Goal: Task Accomplishment & Management: Use online tool/utility

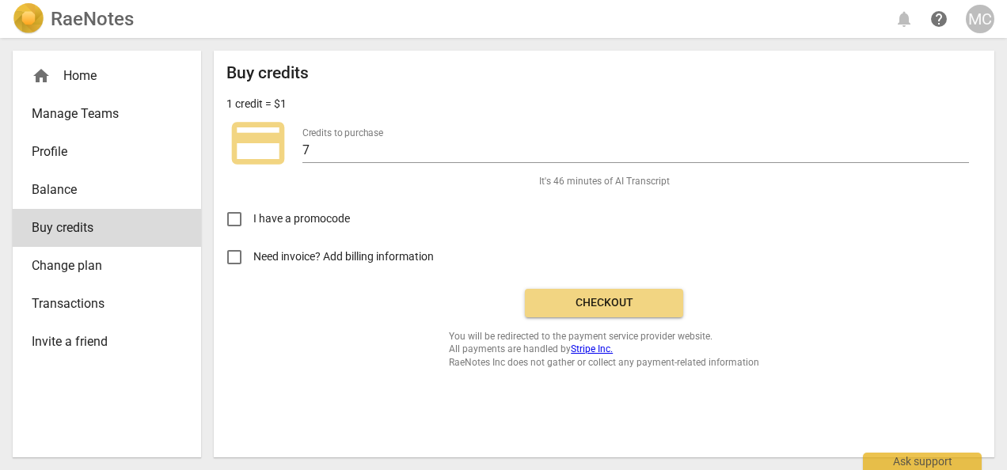
click at [597, 295] on span "Checkout" at bounding box center [603, 303] width 133 height 16
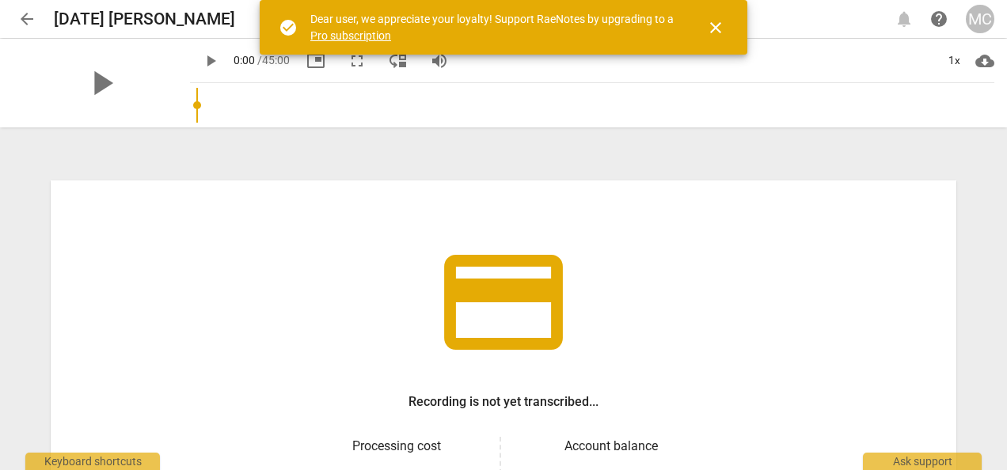
scroll to position [244, 0]
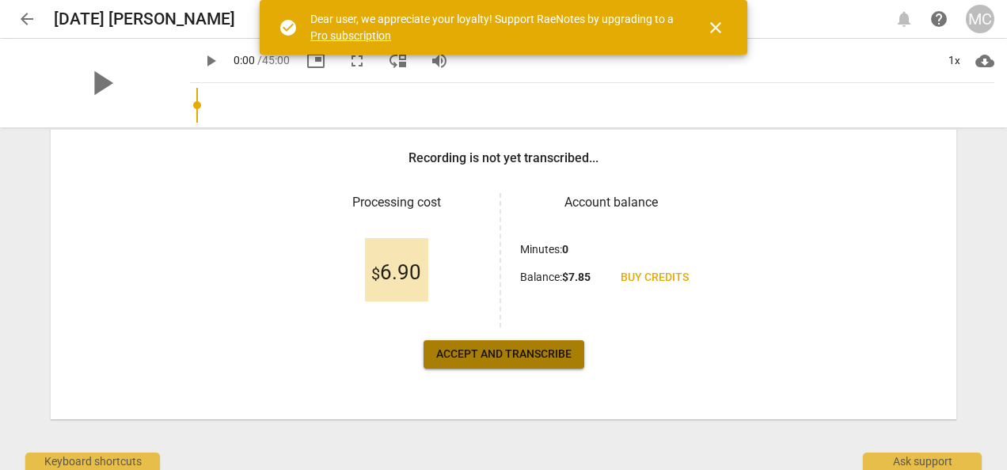
click at [492, 349] on span "Accept and transcribe" at bounding box center [503, 355] width 135 height 16
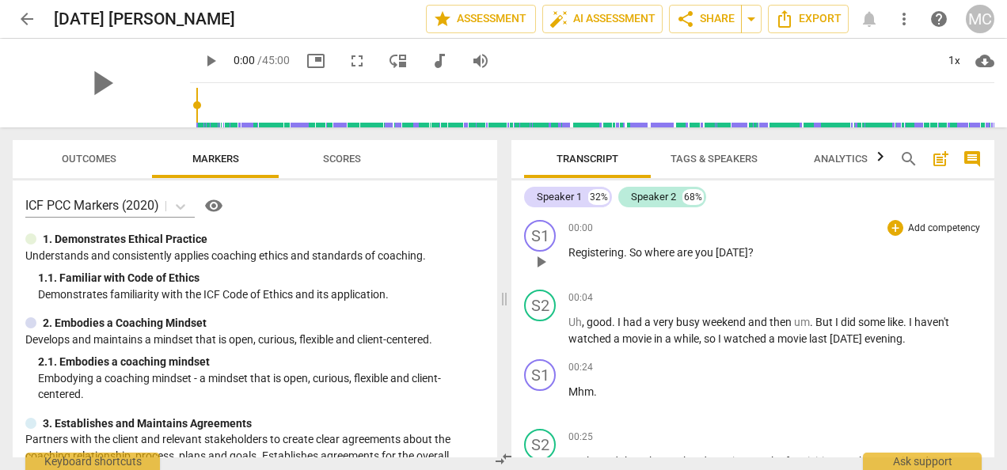
click at [572, 253] on span "Registering" at bounding box center [595, 252] width 55 height 13
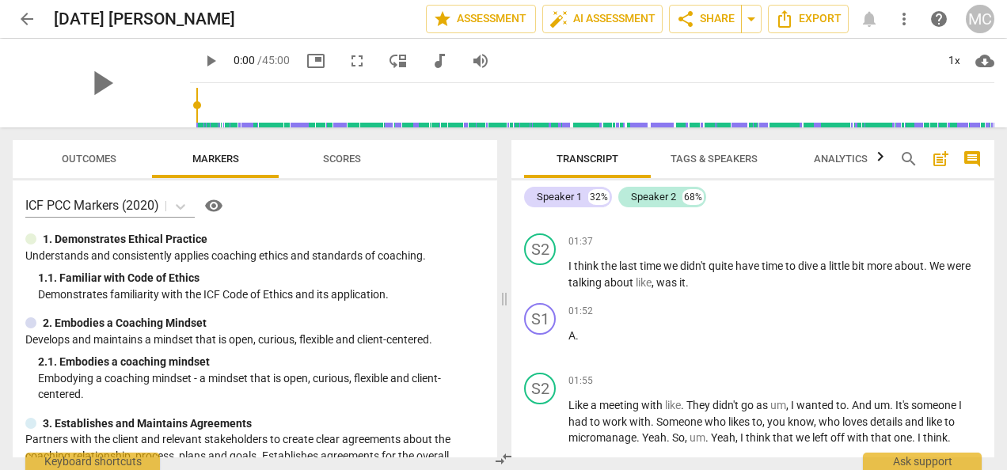
scroll to position [785, 0]
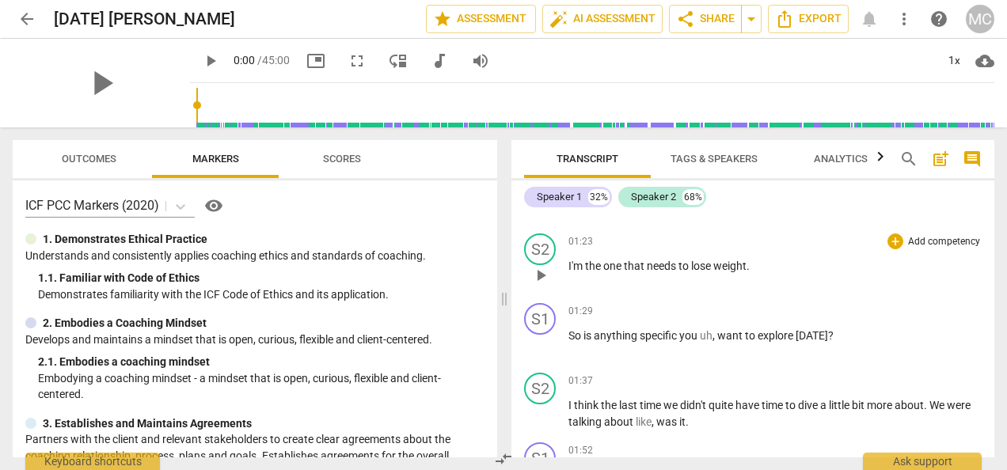
click at [752, 264] on p "I'm the one that needs to lose weight ." at bounding box center [774, 266] width 413 height 17
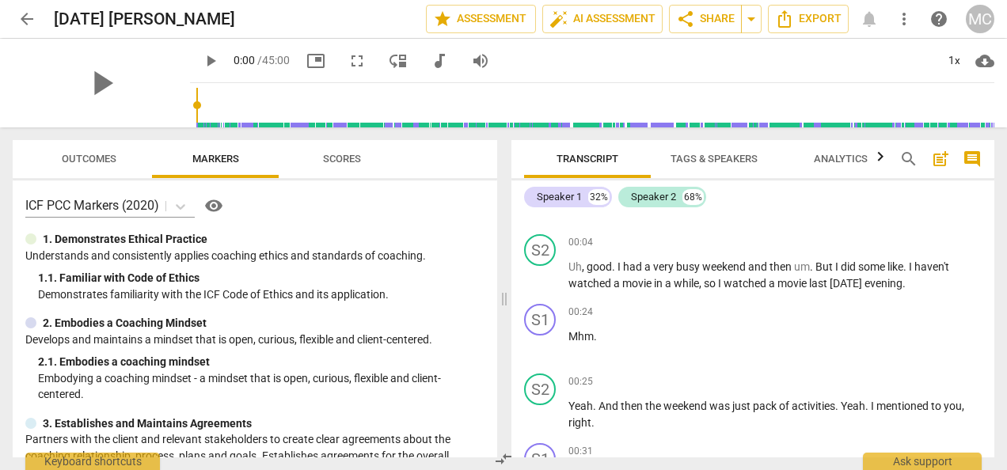
scroll to position [0, 0]
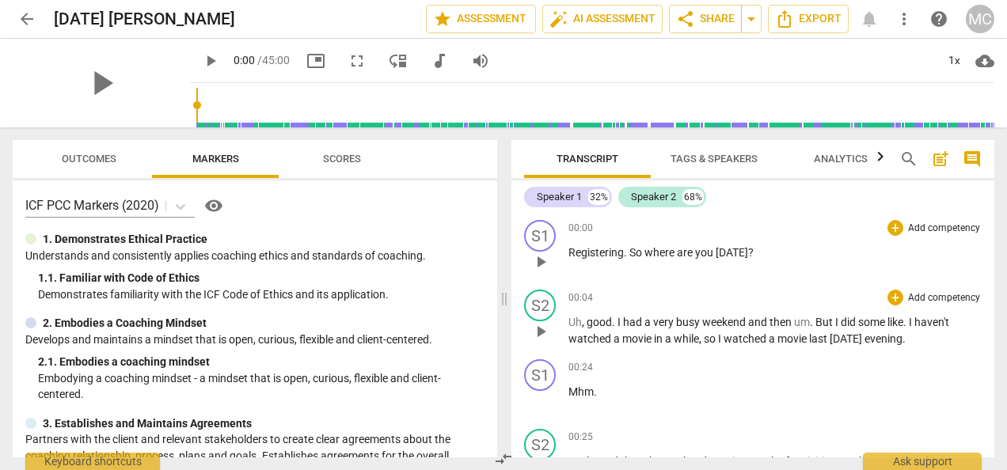
click at [912, 341] on p "Uh , good . I had a very busy weekend and then um . But I did some like . I hav…" at bounding box center [774, 330] width 413 height 32
click at [909, 345] on p "Uh , good . I had a very busy weekend and then um . But I did some like . I hav…" at bounding box center [774, 330] width 413 height 32
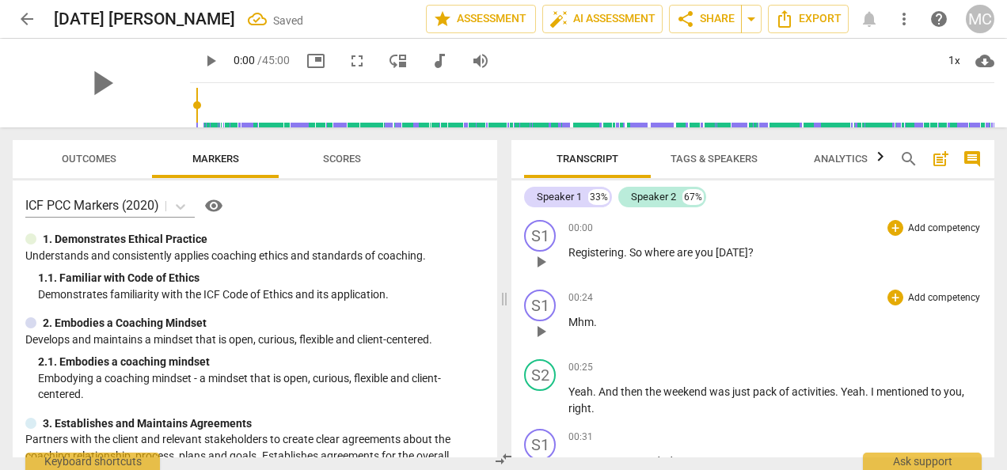
click at [609, 321] on p "Mhm ." at bounding box center [774, 322] width 413 height 17
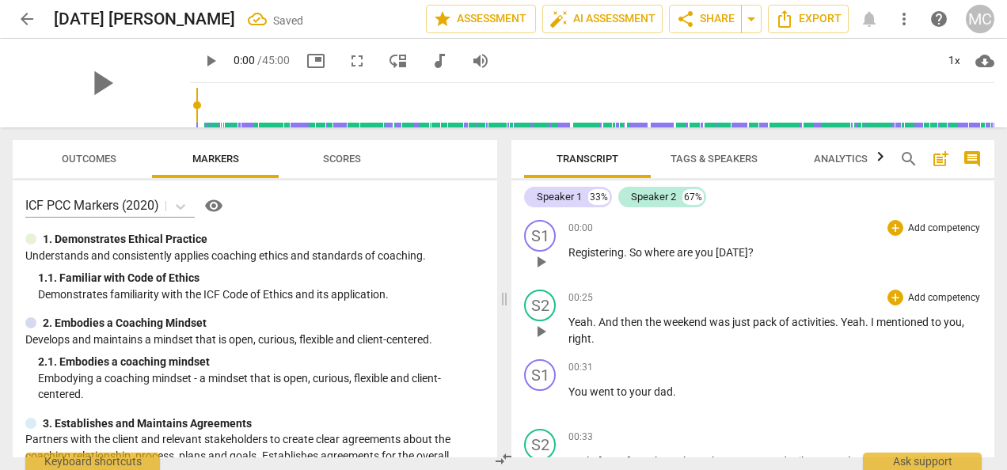
click at [636, 339] on p "Yeah . And then the weekend was just pack of activities . Yeah . I mentioned to…" at bounding box center [774, 330] width 413 height 32
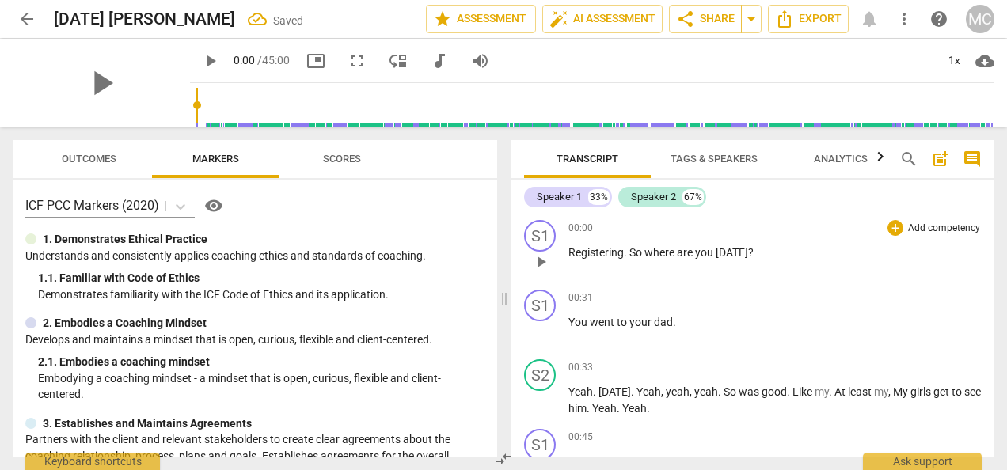
click at [773, 250] on p "Registering . So where are you [DATE] ?" at bounding box center [774, 253] width 413 height 17
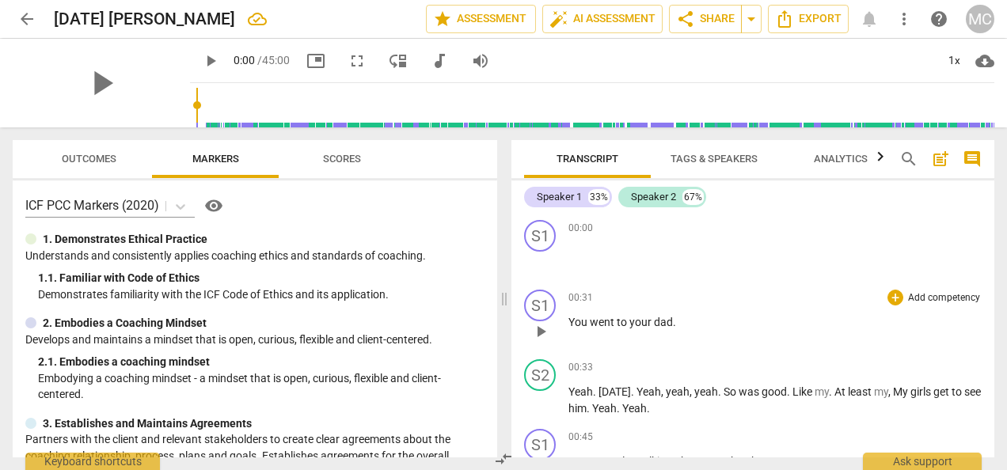
click at [690, 315] on p "You went to your dad ." at bounding box center [774, 322] width 413 height 17
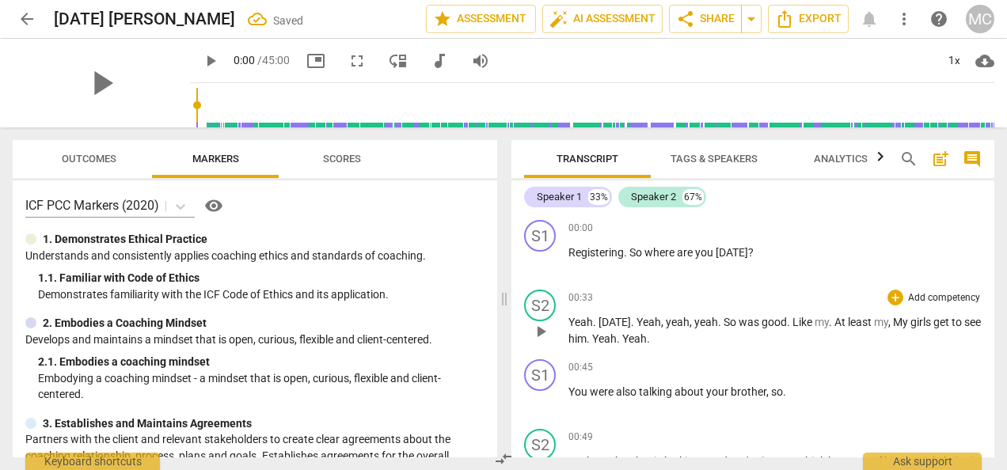
click at [563, 319] on div "S2 play_arrow pause" at bounding box center [546, 318] width 44 height 57
drag, startPoint x: 796, startPoint y: 393, endPoint x: 559, endPoint y: 384, distance: 237.6
drag, startPoint x: 559, startPoint y: 384, endPoint x: 784, endPoint y: 405, distance: 226.6
click at [784, 405] on div "00:45 + Add competency keyboard_arrow_right You were also talking about your br…" at bounding box center [774, 387] width 413 height 57
click at [784, 397] on span "." at bounding box center [784, 392] width 3 height 13
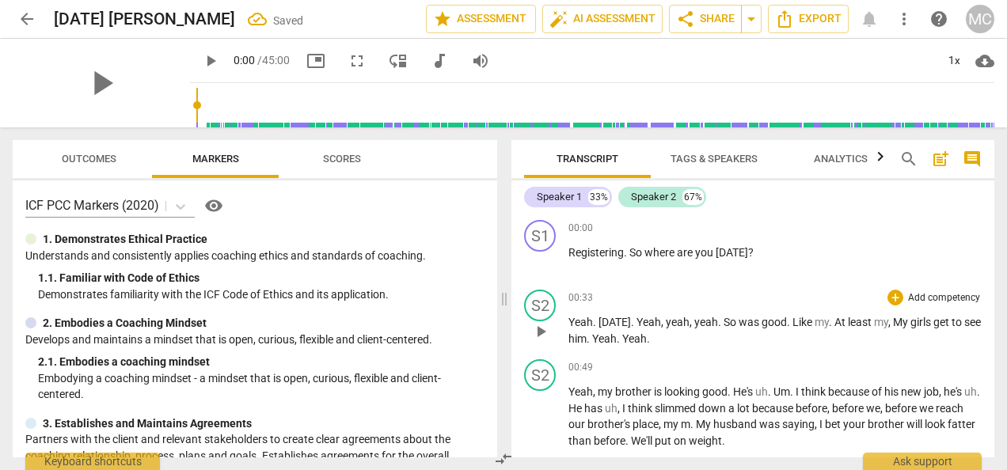
click at [701, 337] on p "Yeah . [DATE] . Yeah , yeah , yeah . So was good . Like my . At least my , My g…" at bounding box center [774, 330] width 413 height 32
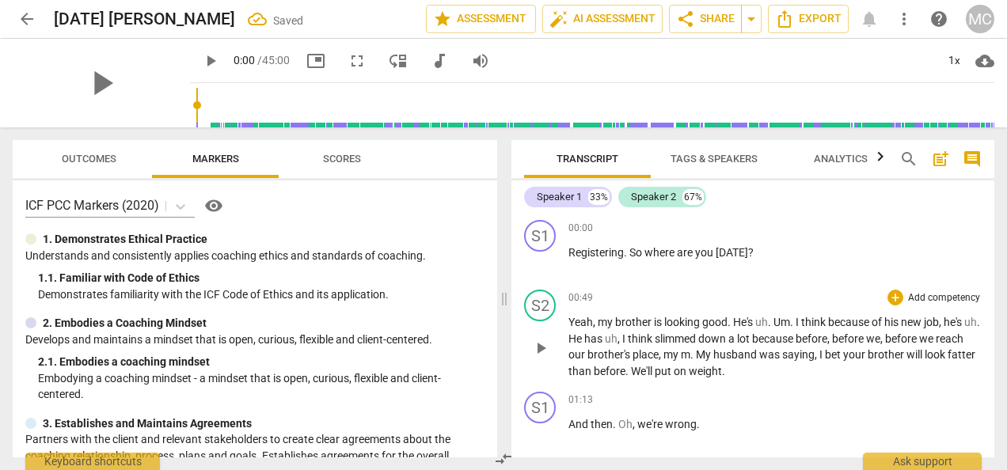
click at [725, 371] on span "." at bounding box center [723, 371] width 3 height 13
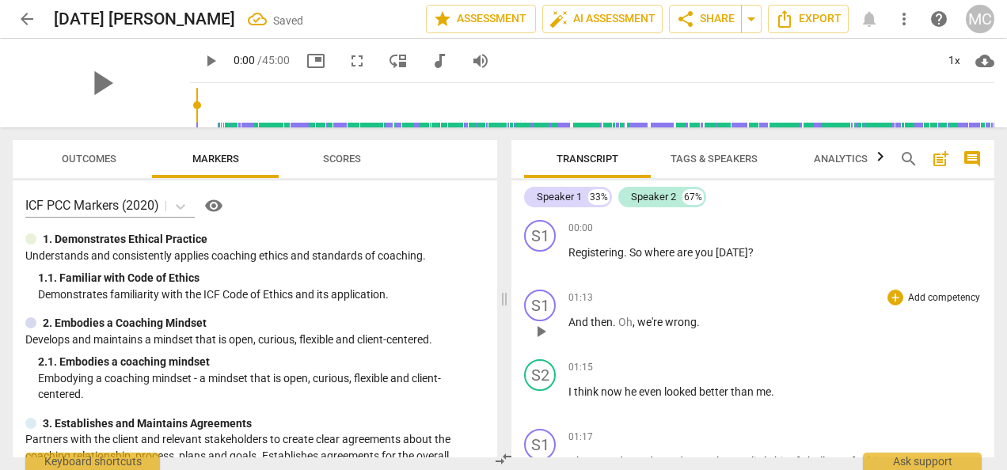
click at [756, 325] on p "And then . Oh , we're wrong ." at bounding box center [774, 322] width 413 height 17
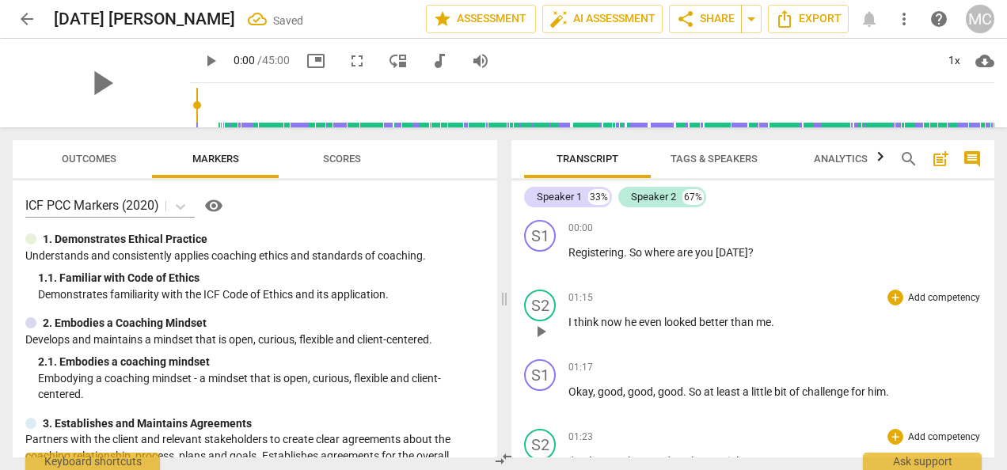
click at [781, 323] on p "I think now he even looked better than me ." at bounding box center [774, 322] width 413 height 17
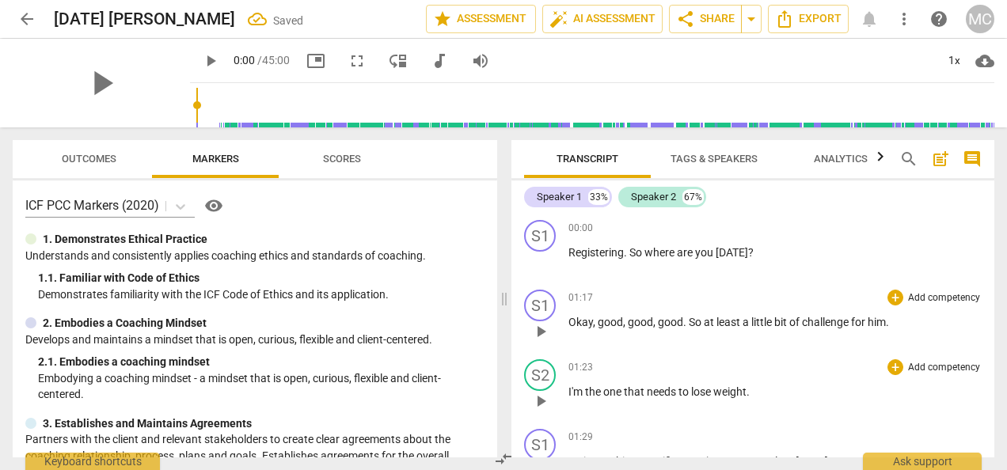
click at [889, 324] on span "." at bounding box center [887, 322] width 3 height 13
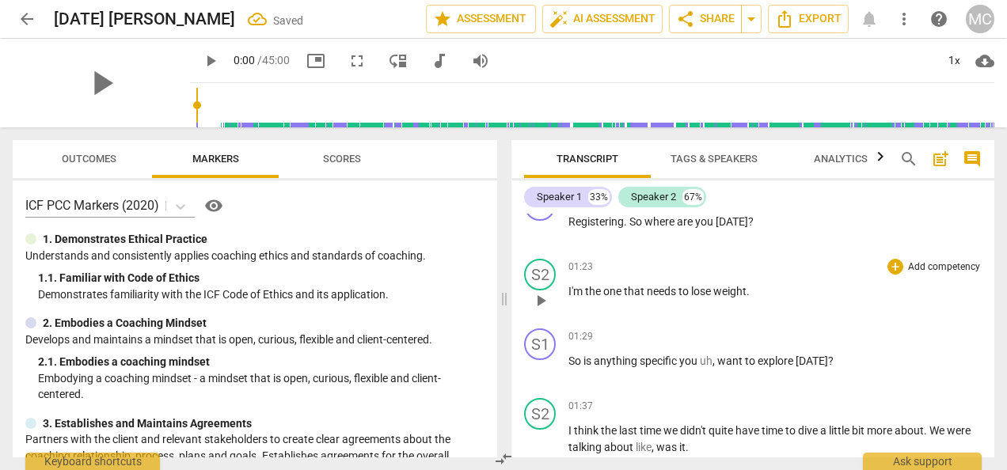
scroll to position [32, 0]
click at [763, 288] on p "I'm the one that needs to lose weight ." at bounding box center [774, 291] width 413 height 17
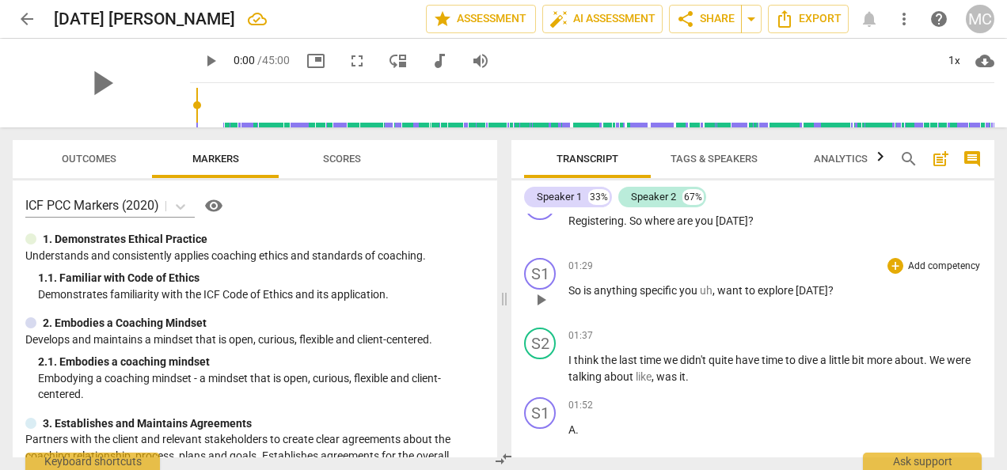
click at [596, 290] on span "anything" at bounding box center [617, 290] width 46 height 13
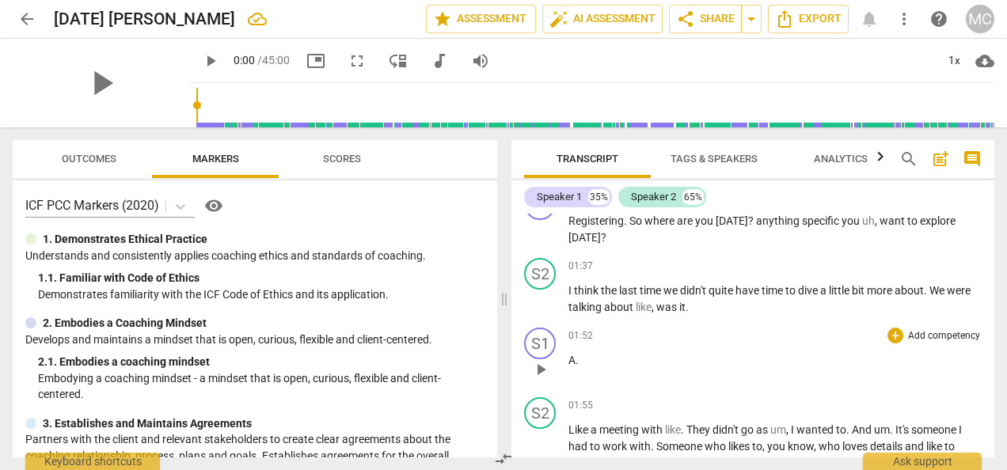
click at [595, 359] on p "A ." at bounding box center [774, 360] width 413 height 17
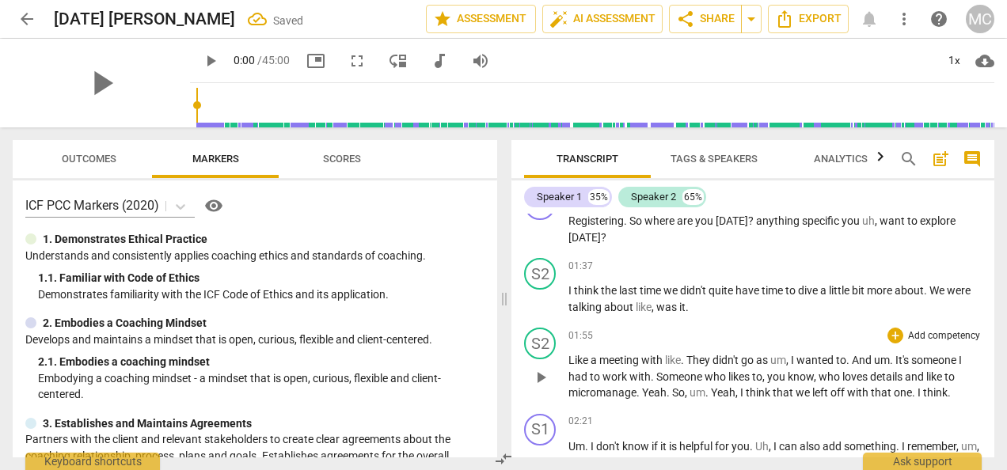
click at [567, 359] on div "S2 play_arrow pause" at bounding box center [546, 365] width 44 height 74
click at [571, 359] on span "Like" at bounding box center [579, 360] width 22 height 13
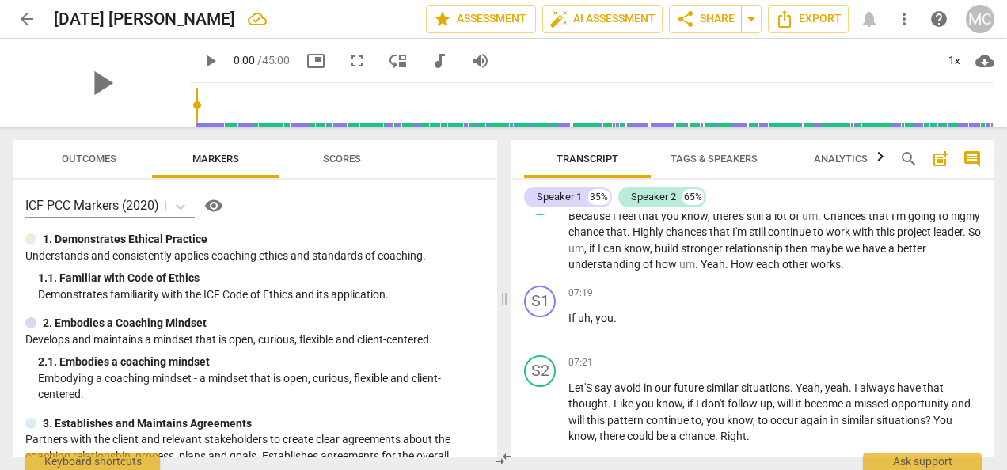
scroll to position [1457, 0]
click at [688, 162] on span "Tags & Speakers" at bounding box center [713, 159] width 87 height 12
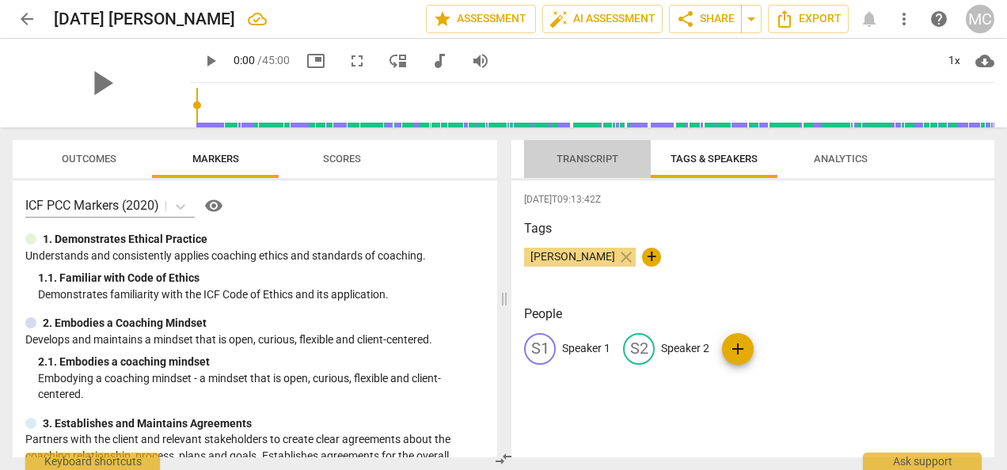
click at [591, 150] on span "Transcript" at bounding box center [587, 159] width 100 height 21
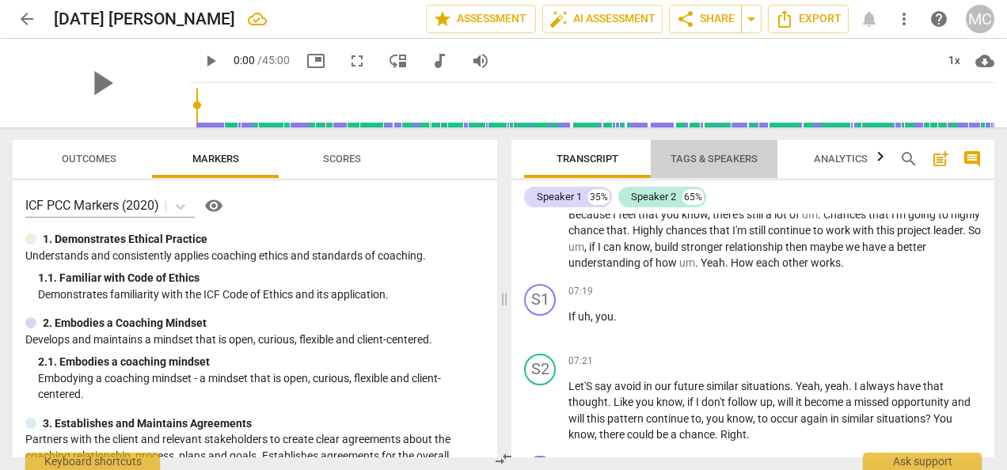
click at [703, 161] on span "Tags & Speakers" at bounding box center [713, 159] width 87 height 12
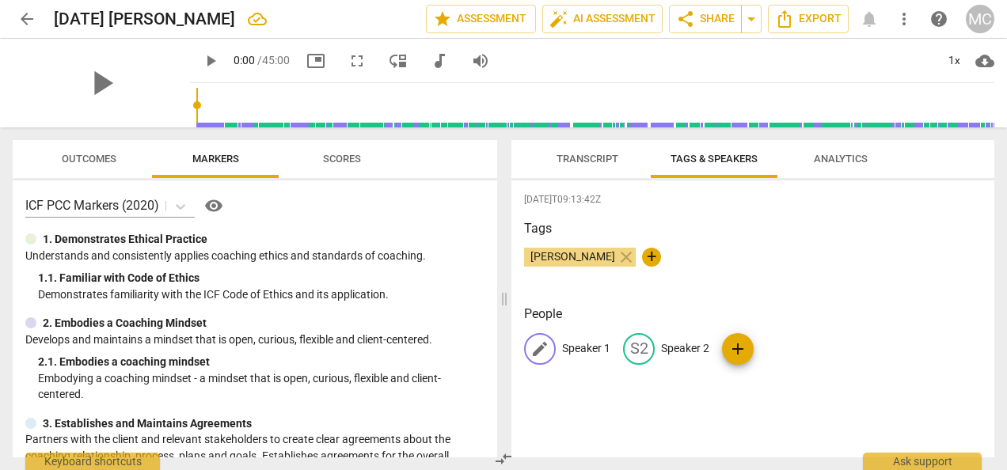
click at [590, 348] on p "Speaker 1" at bounding box center [586, 348] width 48 height 17
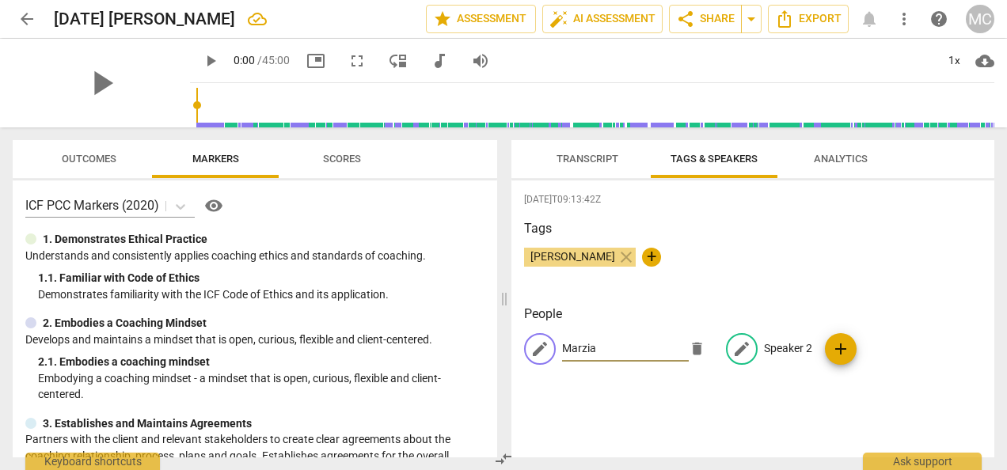
type input "Marzia"
click at [787, 350] on p "Speaker 2" at bounding box center [788, 348] width 48 height 17
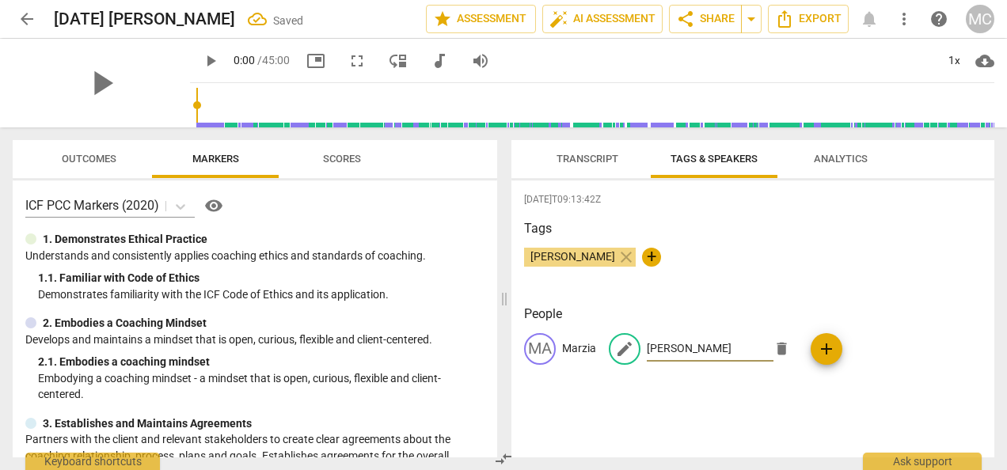
type input "[PERSON_NAME]"
click at [571, 157] on span "Transcript" at bounding box center [587, 159] width 62 height 12
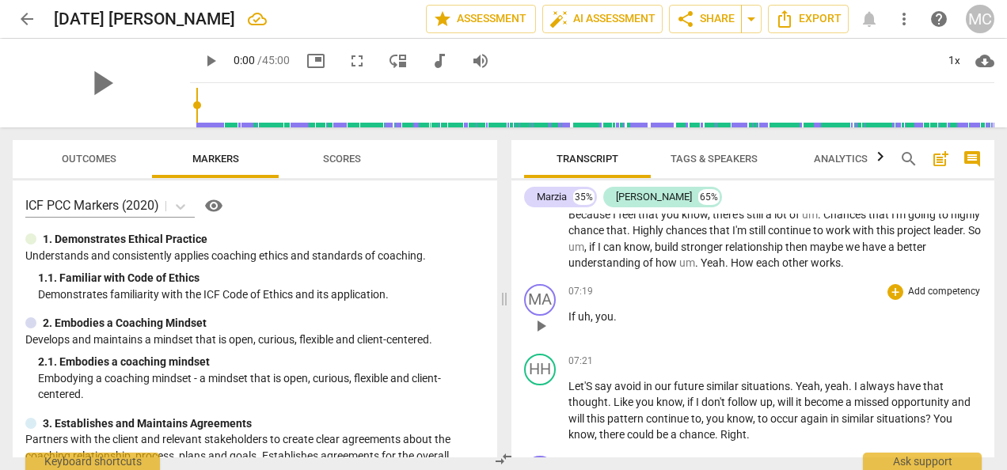
click at [988, 335] on div "MA play_arrow pause 07:19 + Add competency keyboard_arrow_right If uh , you ." at bounding box center [752, 313] width 483 height 70
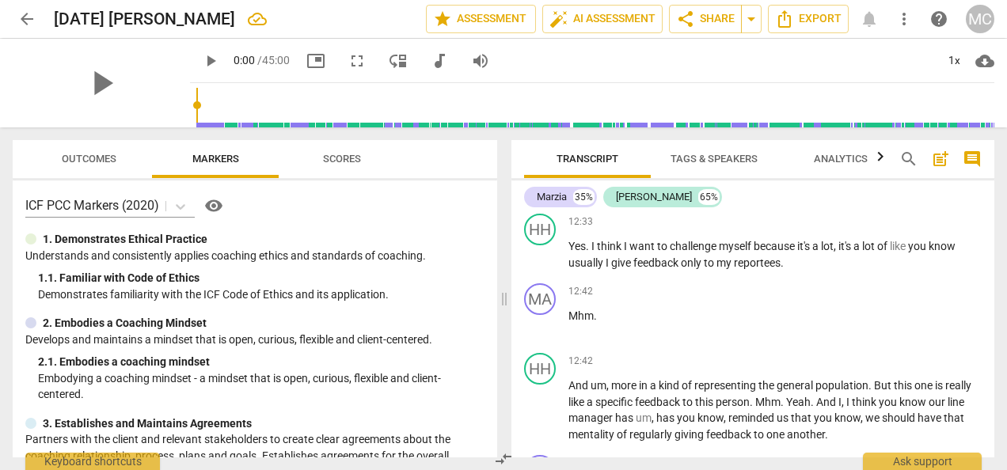
scroll to position [2949, 0]
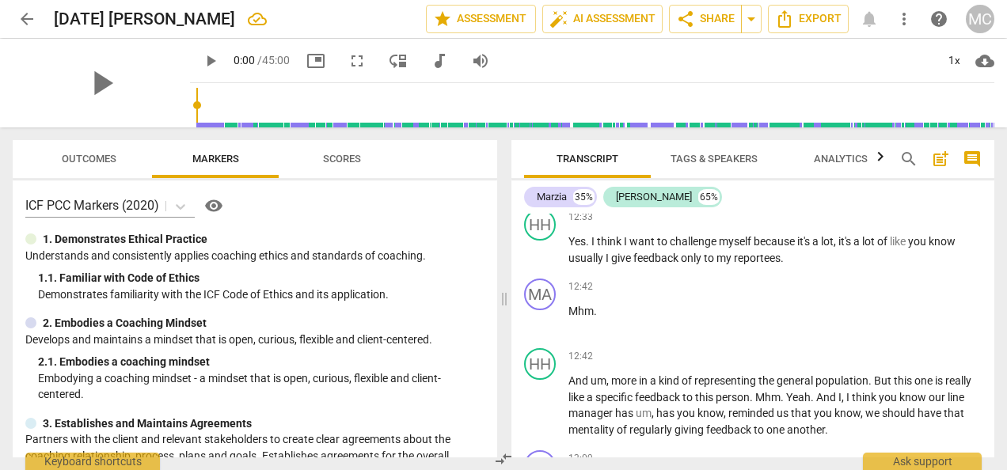
click at [994, 189] on div "Transcript Tags & Speakers Analytics search post_add comment Marzia 35% [PERSON…" at bounding box center [756, 298] width 502 height 343
click at [989, 193] on div "Marzia 35% [PERSON_NAME] 65% MA play_arrow pause 00:00 + Add competency keyboar…" at bounding box center [752, 318] width 483 height 277
click at [994, 226] on div "Transcript Tags & Speakers Analytics search post_add comment Marzia 35% [PERSON…" at bounding box center [756, 298] width 502 height 343
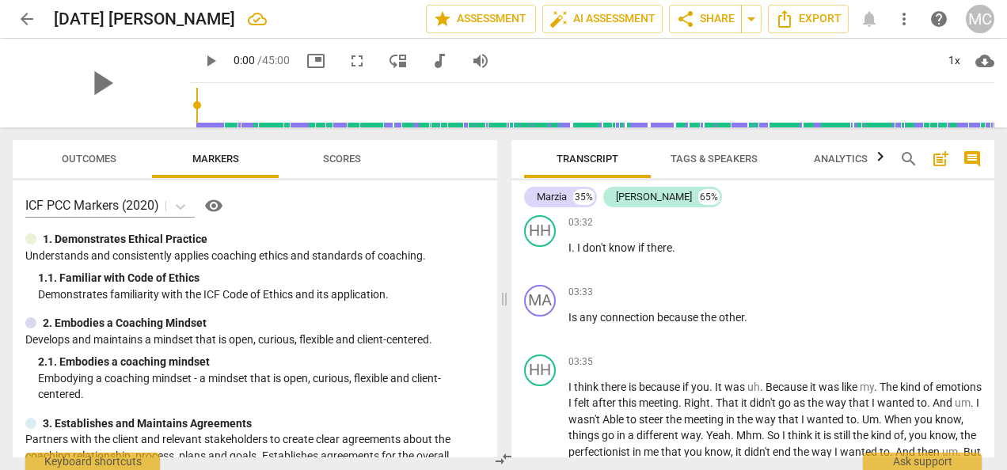
scroll to position [603, 0]
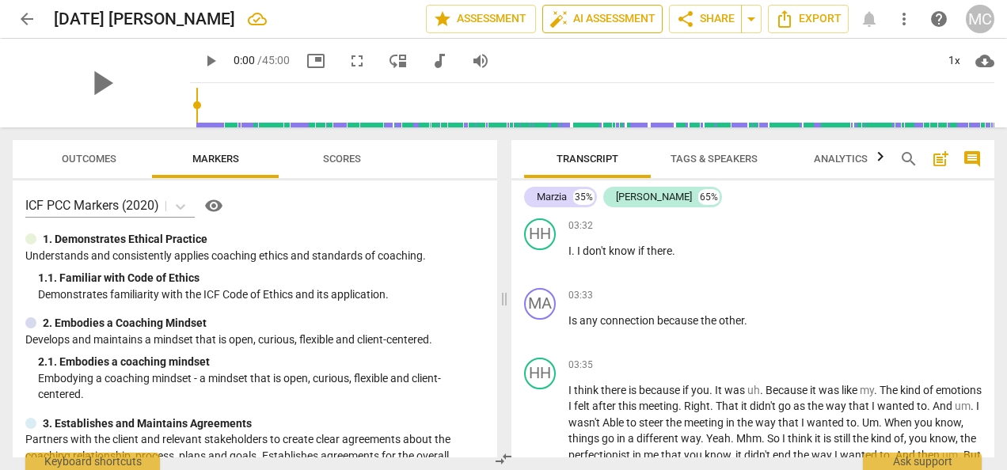
click at [581, 13] on span "auto_fix_high AI Assessment" at bounding box center [602, 18] width 106 height 19
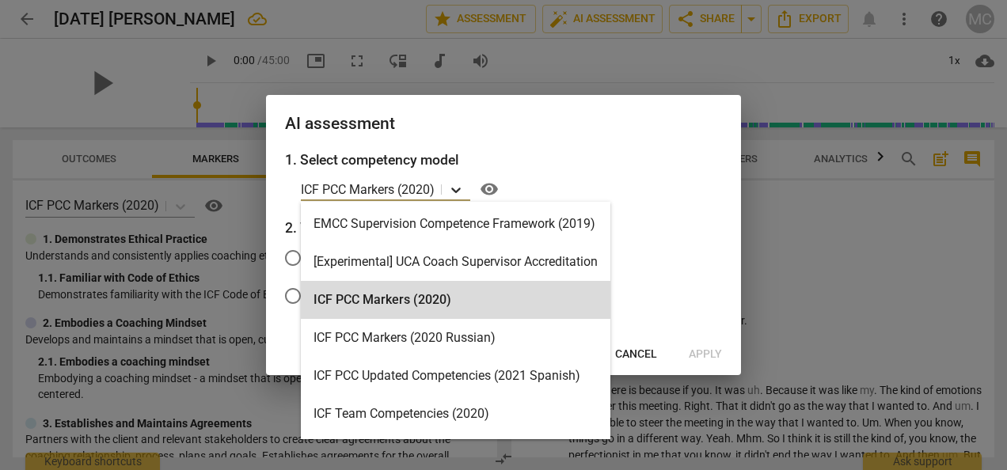
click at [458, 189] on icon at bounding box center [456, 190] width 16 height 16
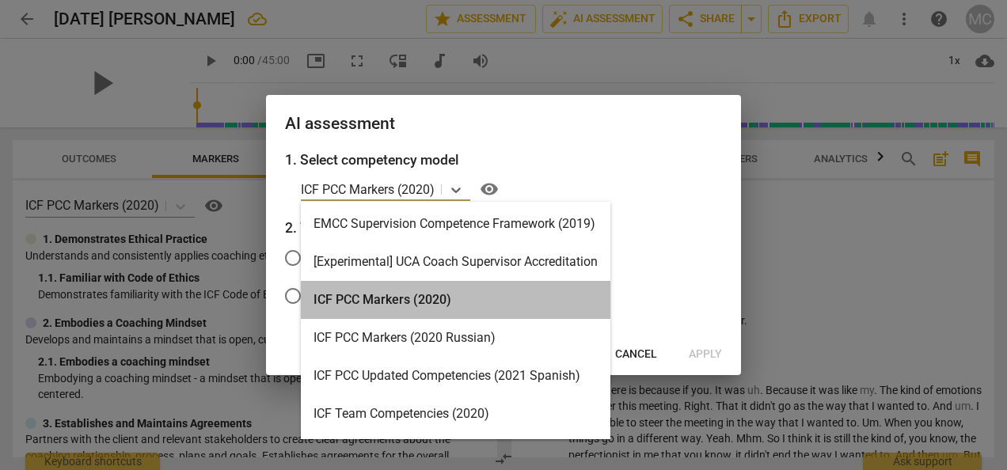
click at [414, 298] on div "ICF PCC Markers (2020)" at bounding box center [456, 300] width 310 height 38
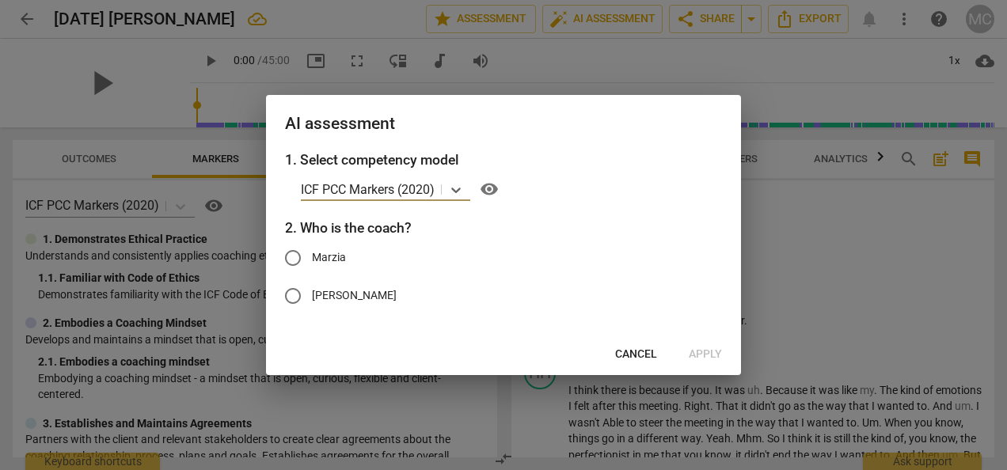
click at [294, 255] on input "Marzia" at bounding box center [293, 258] width 38 height 38
radio input "true"
click at [696, 367] on button "Apply" at bounding box center [705, 354] width 59 height 28
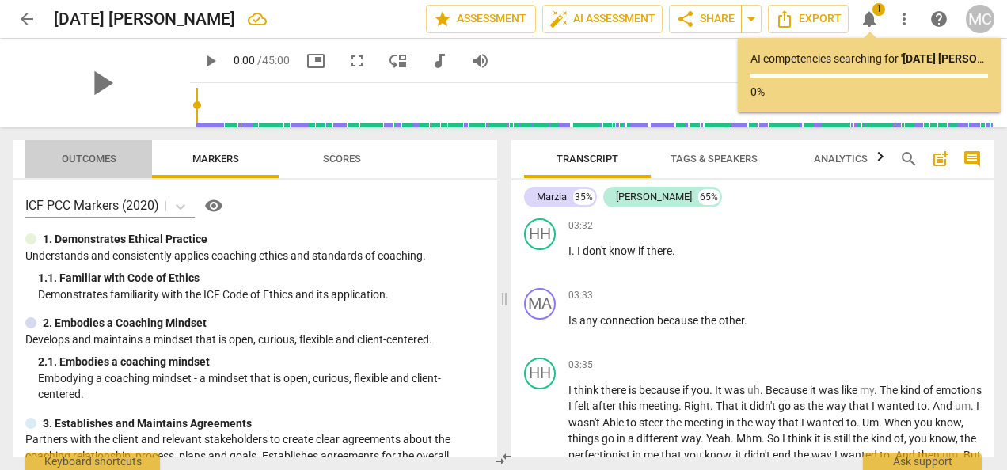
click at [75, 154] on span "Outcomes" at bounding box center [89, 159] width 55 height 12
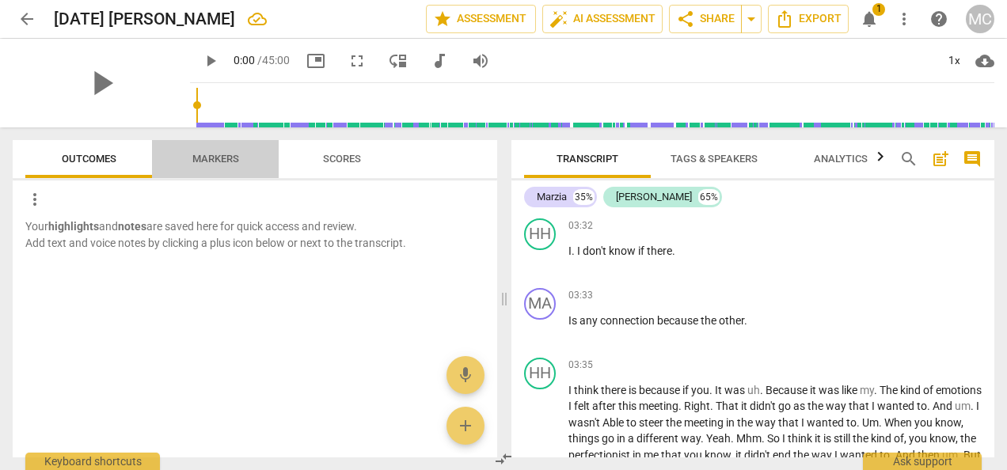
click at [203, 165] on span "Markers" at bounding box center [215, 159] width 47 height 12
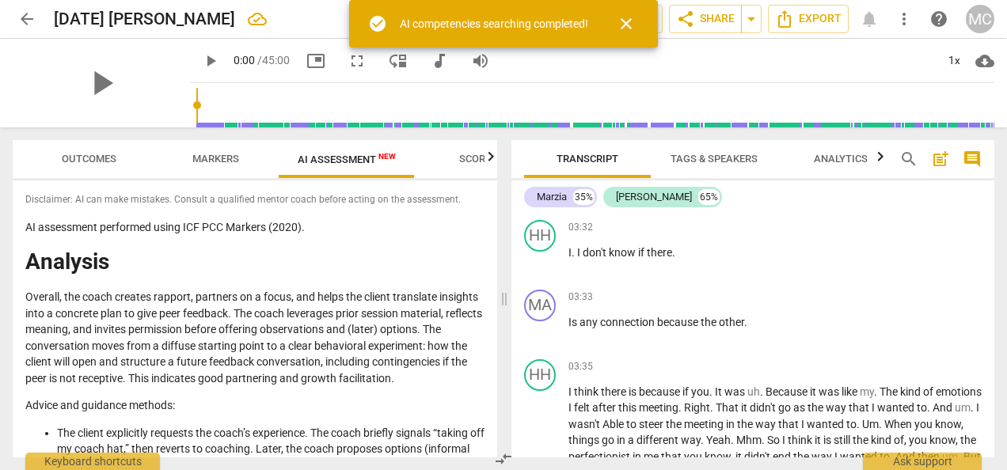
scroll to position [605, 0]
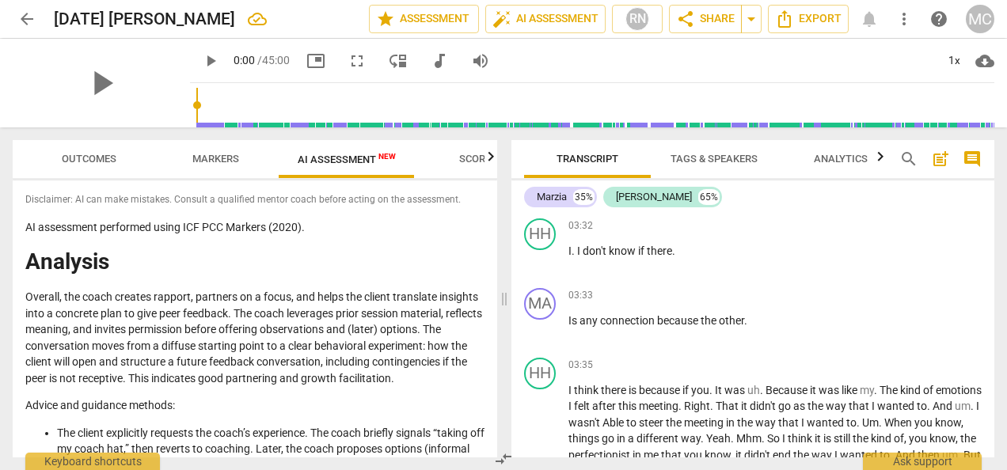
click at [219, 375] on p "Overall, the coach creates rapport, partners on a focus, and helps the client t…" at bounding box center [254, 337] width 459 height 97
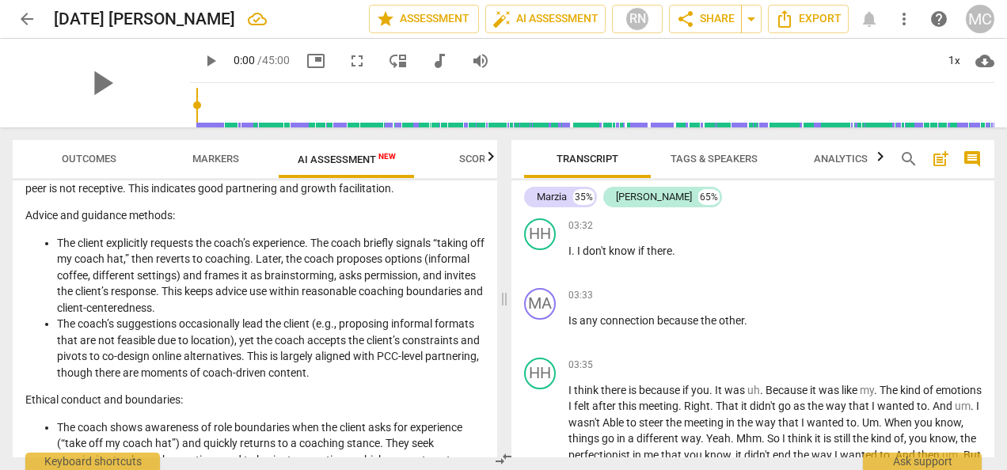
scroll to position [222, 0]
